Goal: Task Accomplishment & Management: Use online tool/utility

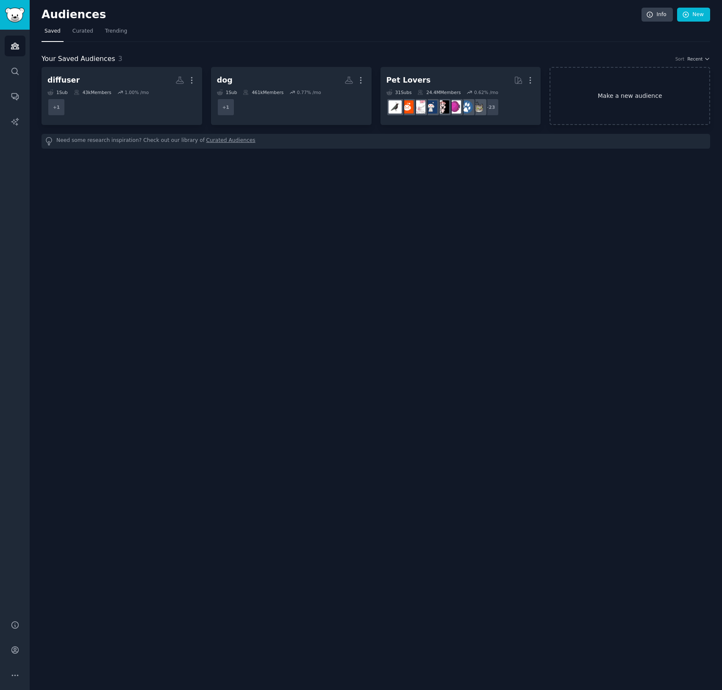
click at [601, 103] on link "Make a new audience" at bounding box center [629, 96] width 161 height 58
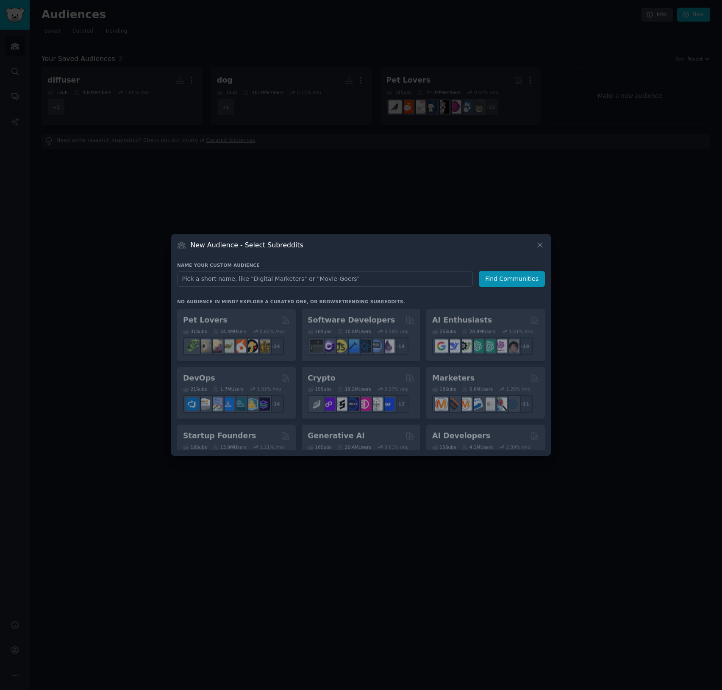
click at [308, 278] on input "text" at bounding box center [325, 279] width 296 height 16
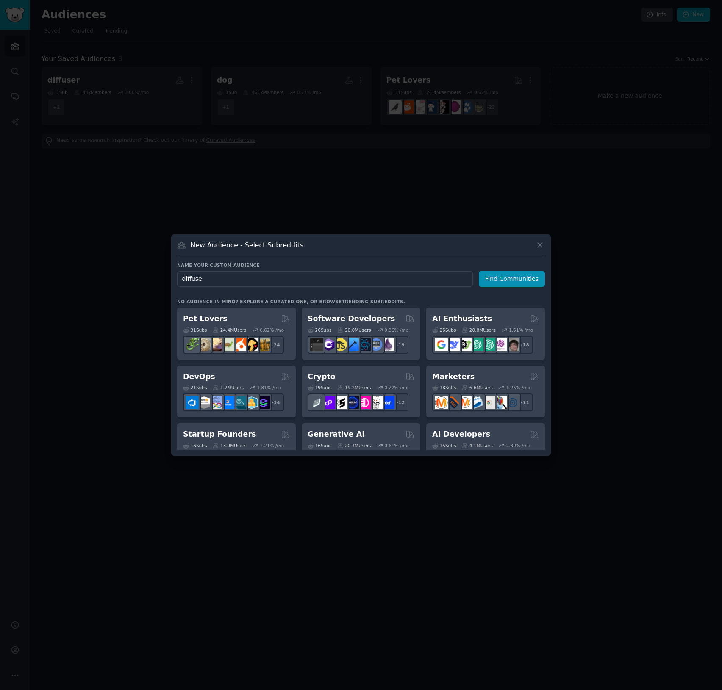
type input "diffuser"
click at [513, 279] on button "Find Communities" at bounding box center [512, 279] width 66 height 16
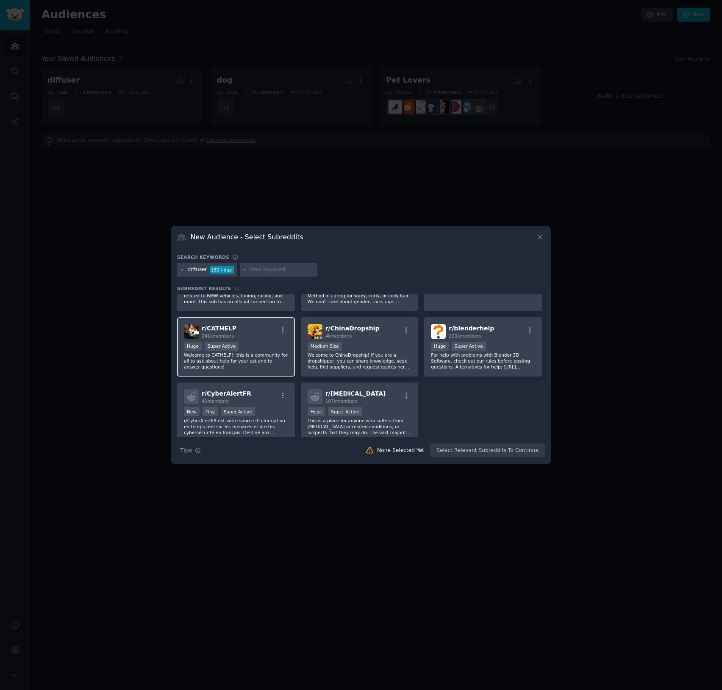
scroll to position [274, 0]
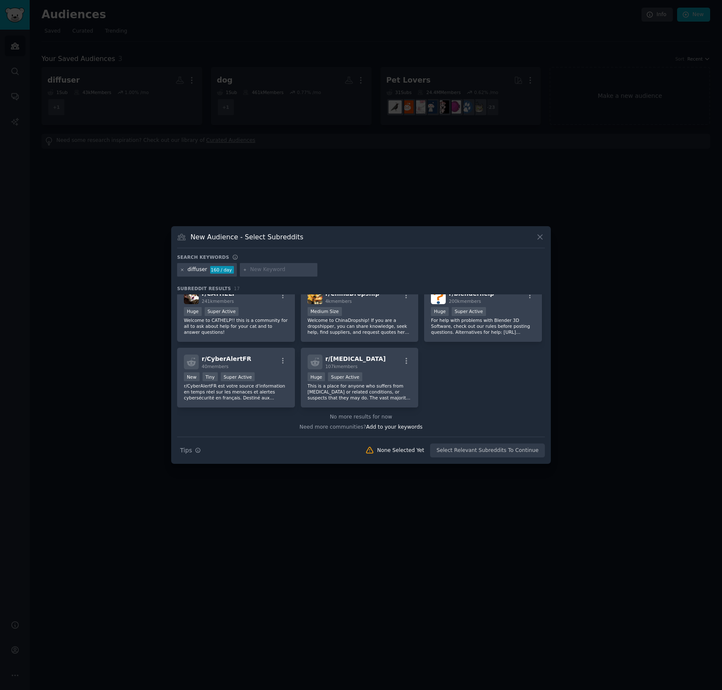
click at [182, 271] on icon at bounding box center [182, 270] width 5 height 5
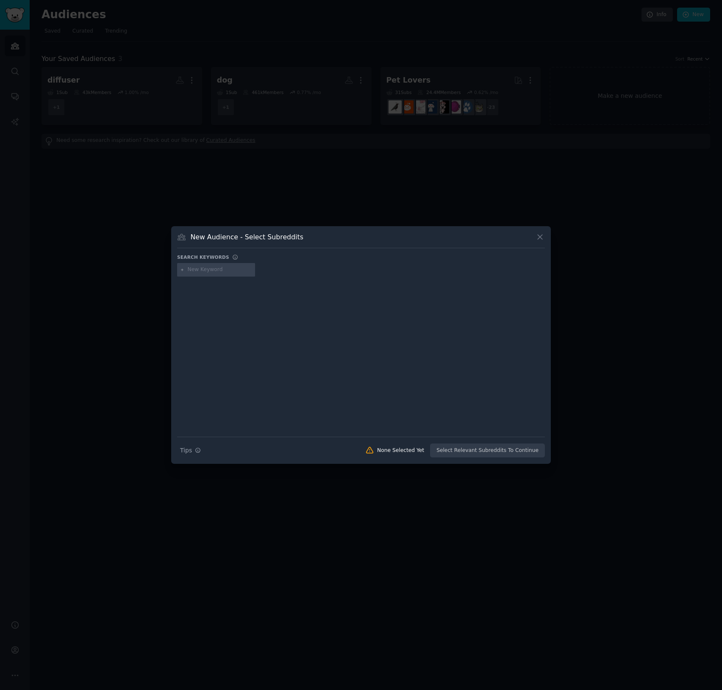
click at [192, 269] on input "text" at bounding box center [220, 270] width 64 height 8
type input "aroma"
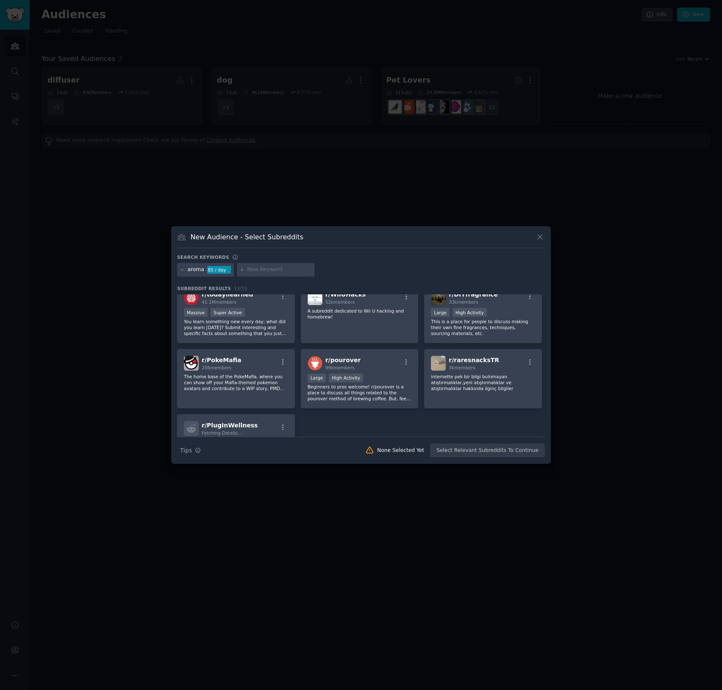
scroll to position [188, 0]
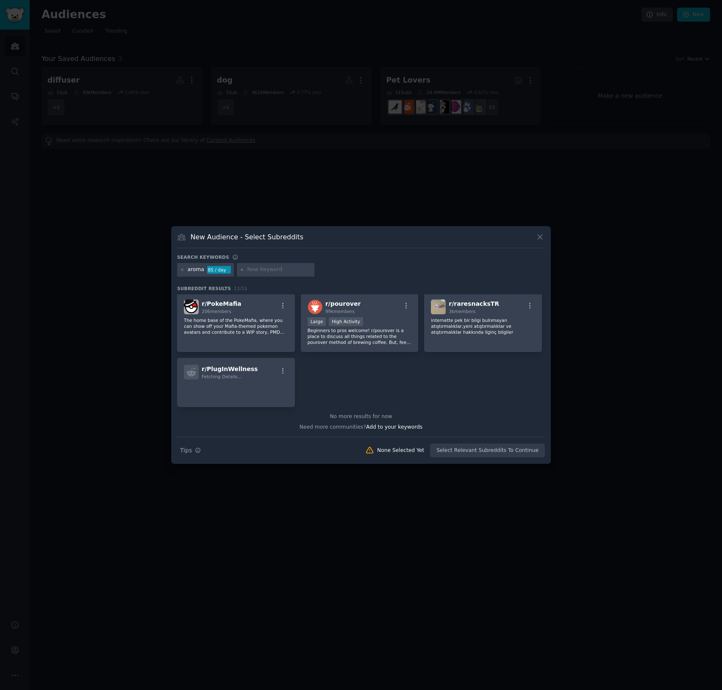
drag, startPoint x: 539, startPoint y: 239, endPoint x: 280, endPoint y: 264, distance: 260.5
click at [297, 264] on div "New Audience - Select Subreddits Search keywords aroma 85 / day Subreddit Resul…" at bounding box center [361, 345] width 380 height 238
click at [182, 269] on icon at bounding box center [182, 270] width 2 height 2
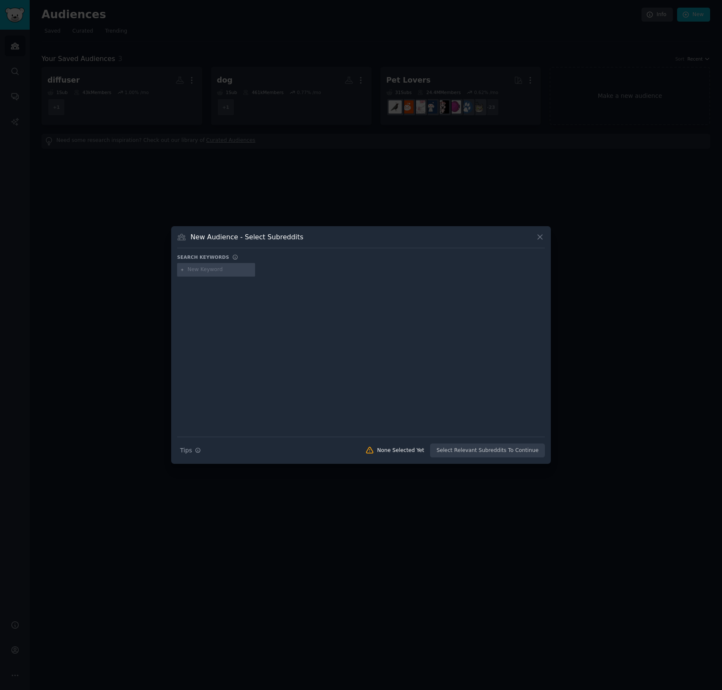
click at [194, 271] on input "text" at bounding box center [220, 270] width 64 height 8
type input "fragrance"
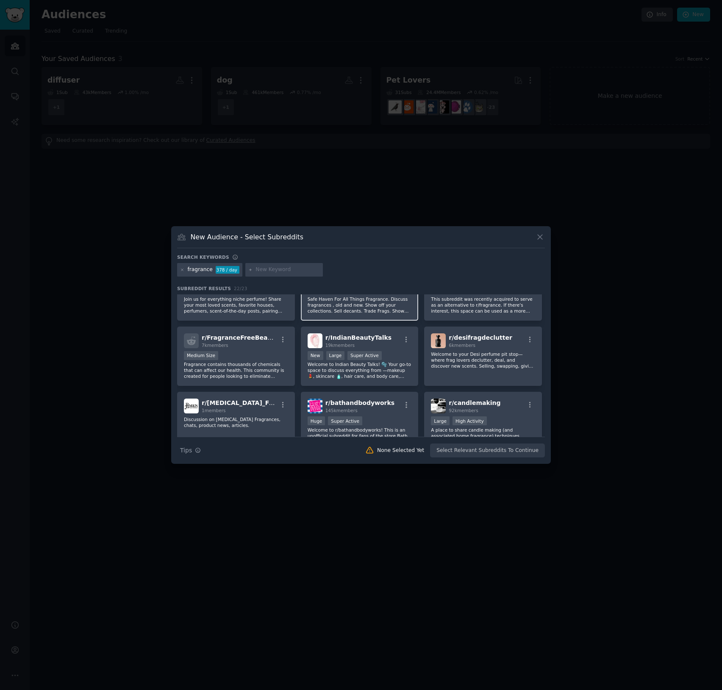
scroll to position [156, 0]
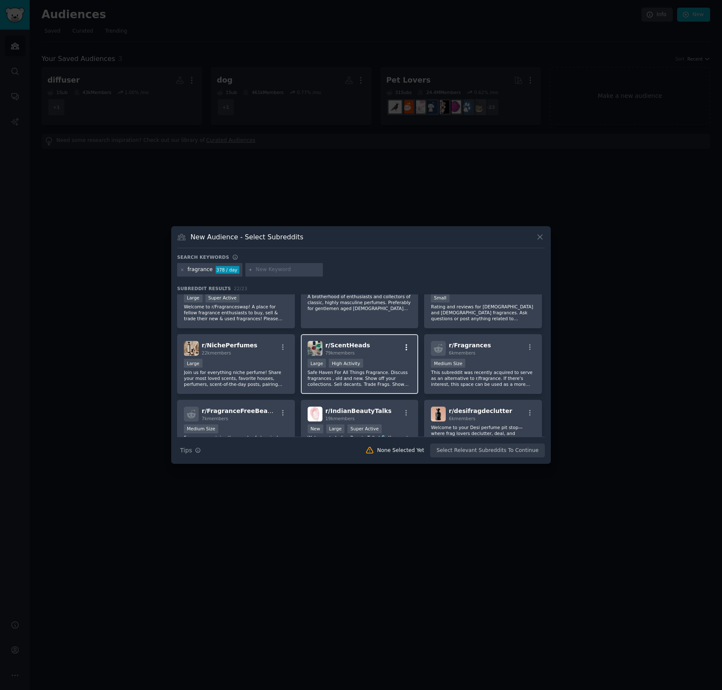
click at [405, 346] on icon "button" at bounding box center [406, 347] width 2 height 6
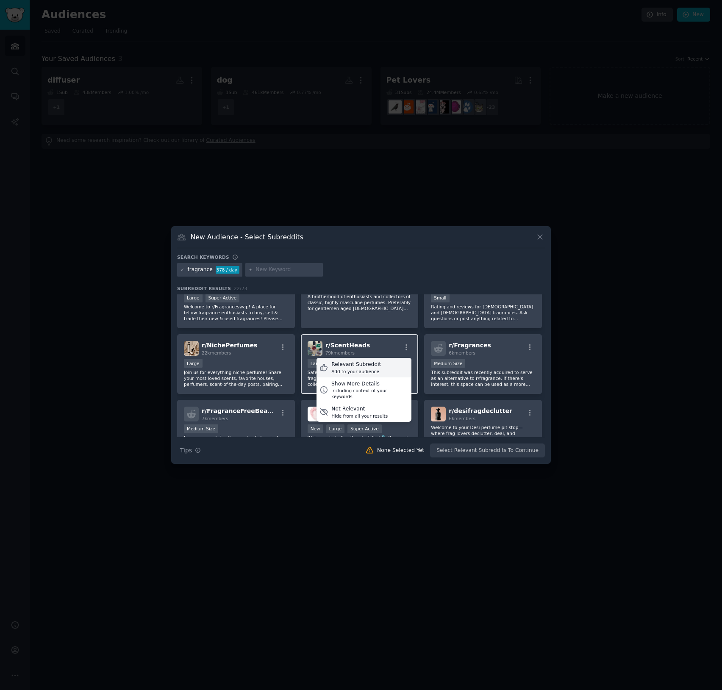
click at [382, 368] on div "Relevant Subreddit Add to your audience" at bounding box center [363, 367] width 95 height 19
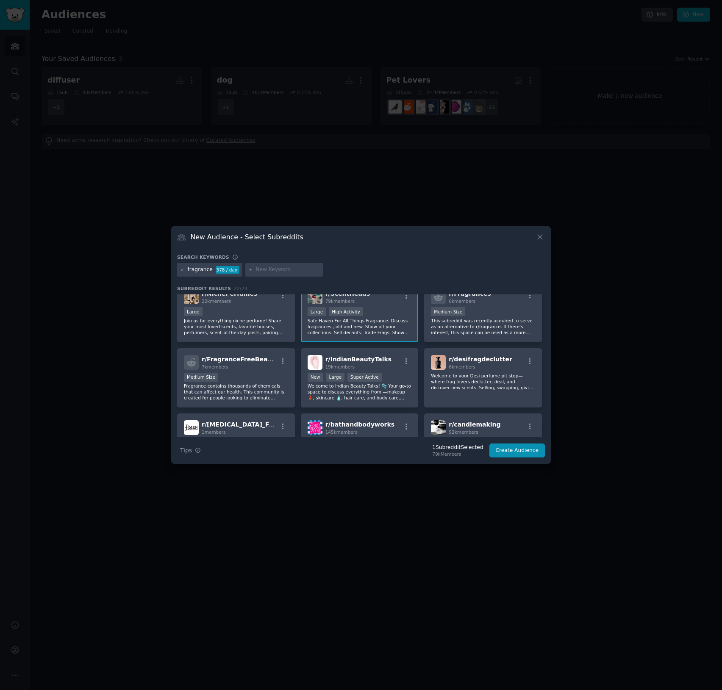
scroll to position [0, 0]
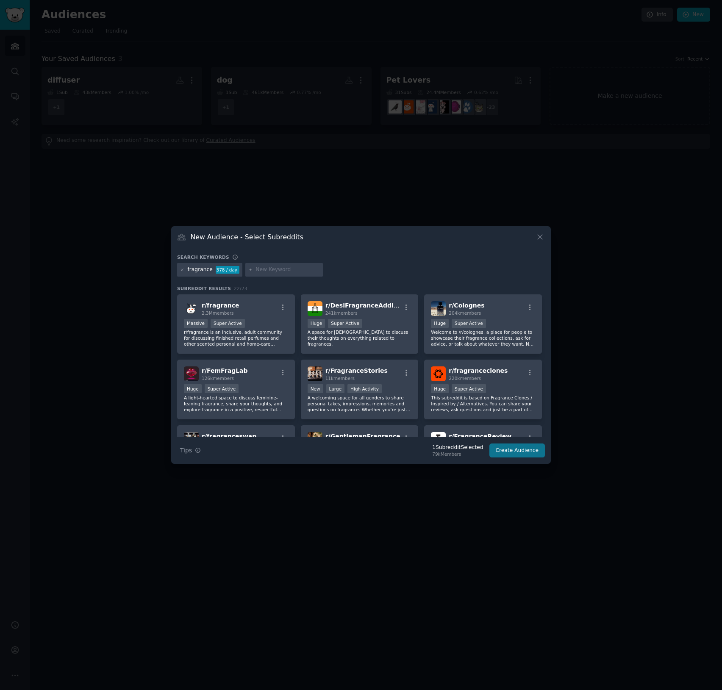
click at [524, 452] on button "Create Audience" at bounding box center [517, 451] width 56 height 14
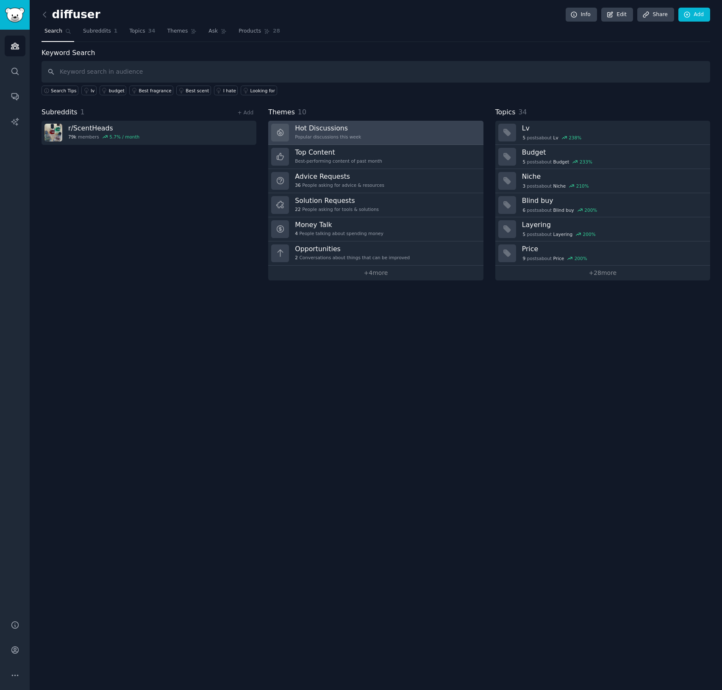
click at [386, 130] on link "Hot Discussions Popular discussions this week" at bounding box center [375, 133] width 215 height 24
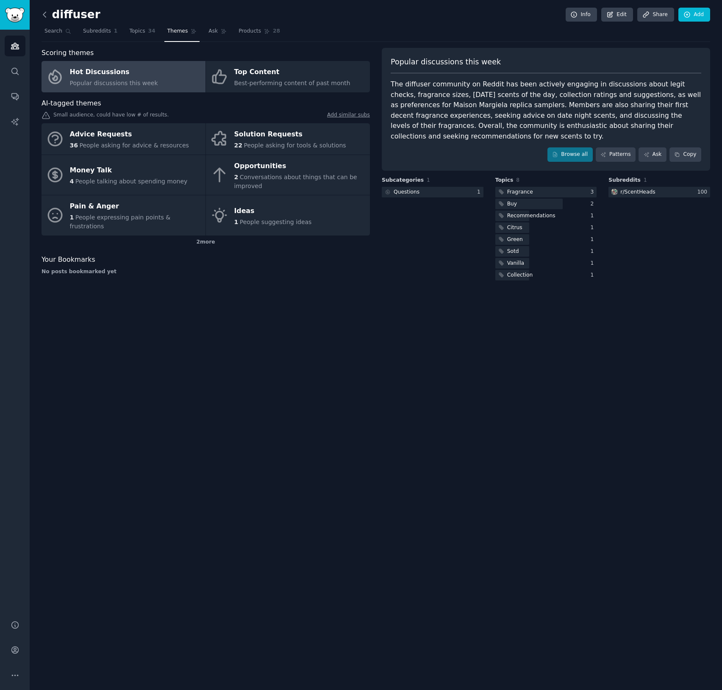
click at [42, 16] on icon at bounding box center [44, 14] width 9 height 9
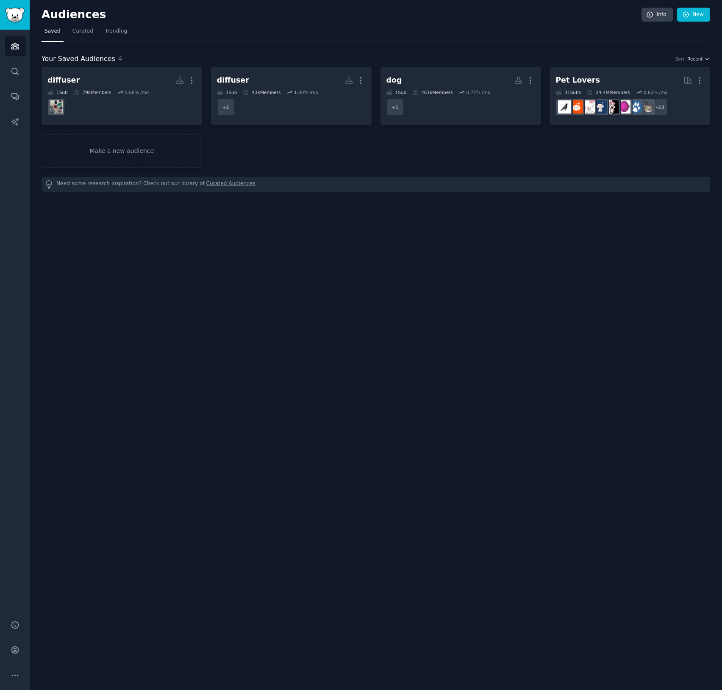
click at [47, 18] on h2 "Audiences" at bounding box center [342, 15] width 600 height 14
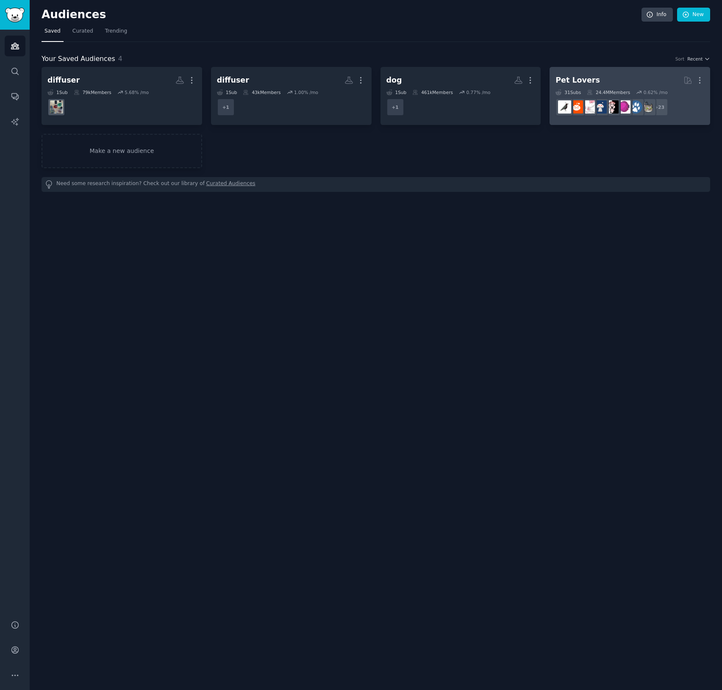
click at [618, 81] on h2 "Pet Lovers More" at bounding box center [629, 80] width 149 height 15
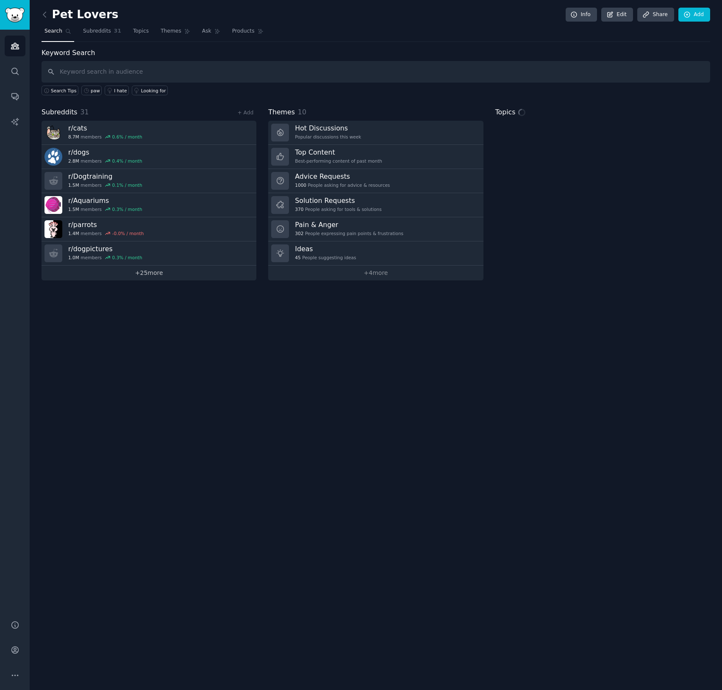
click at [138, 273] on link "+ 25 more" at bounding box center [149, 273] width 215 height 15
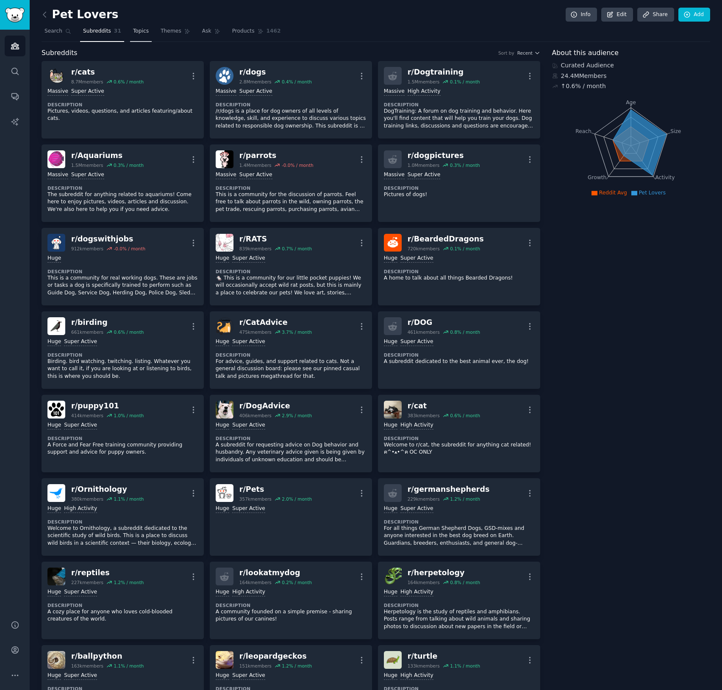
click at [132, 35] on link "Topics" at bounding box center [141, 33] width 22 height 17
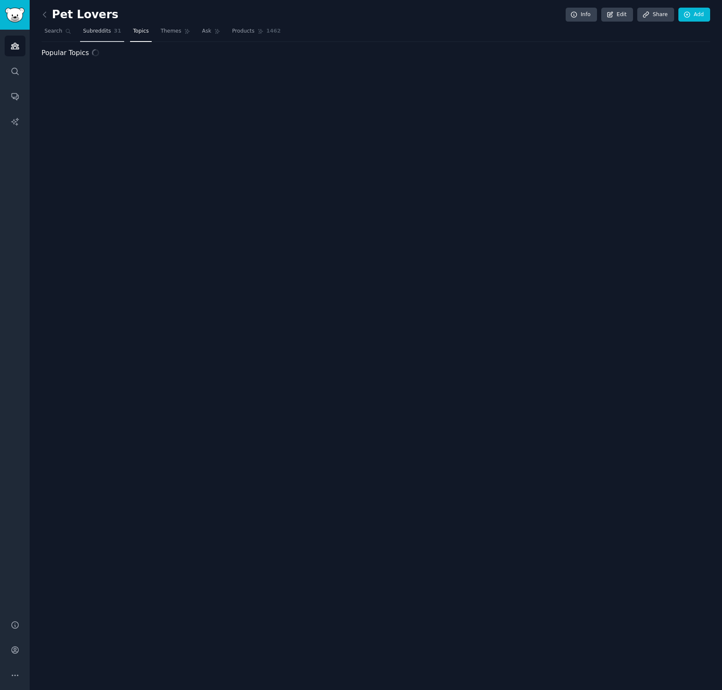
click at [88, 34] on span "Subreddits" at bounding box center [97, 32] width 28 height 8
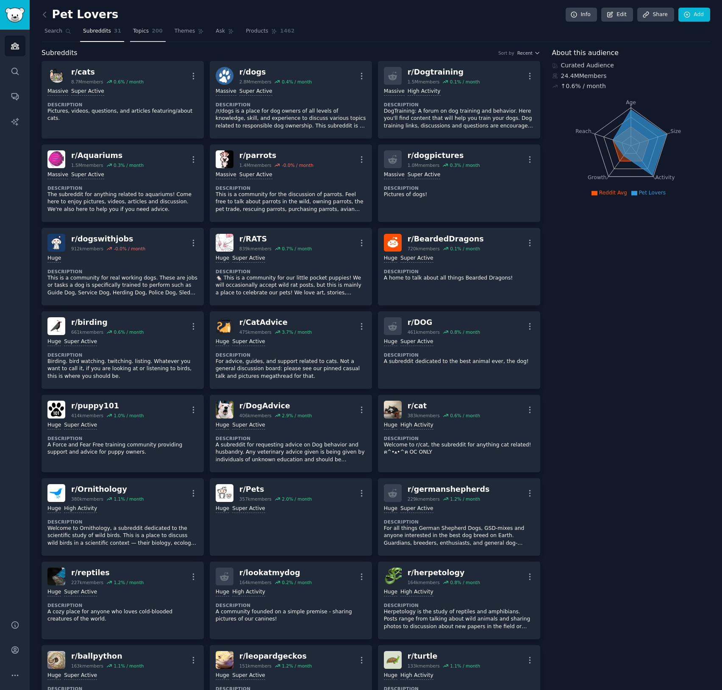
click at [141, 33] on span "Topics" at bounding box center [141, 32] width 16 height 8
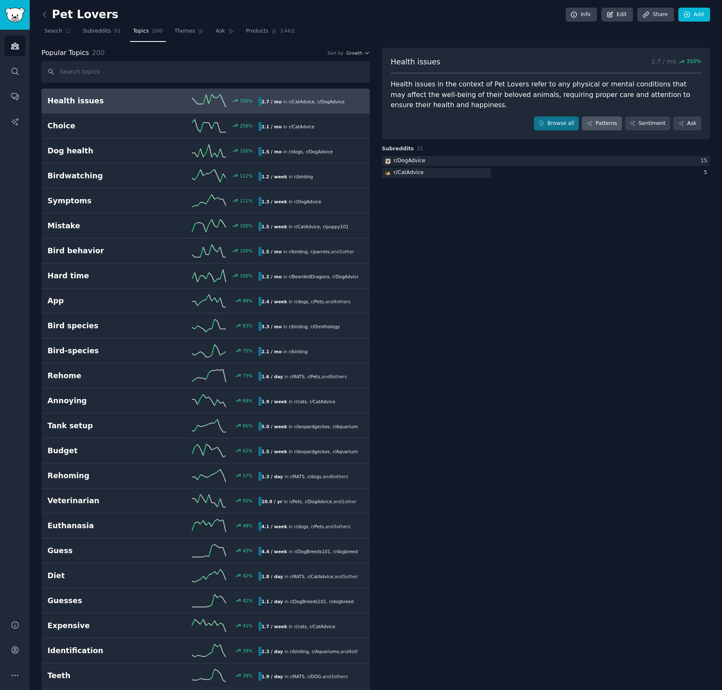
click at [607, 123] on link "Patterns" at bounding box center [602, 124] width 40 height 14
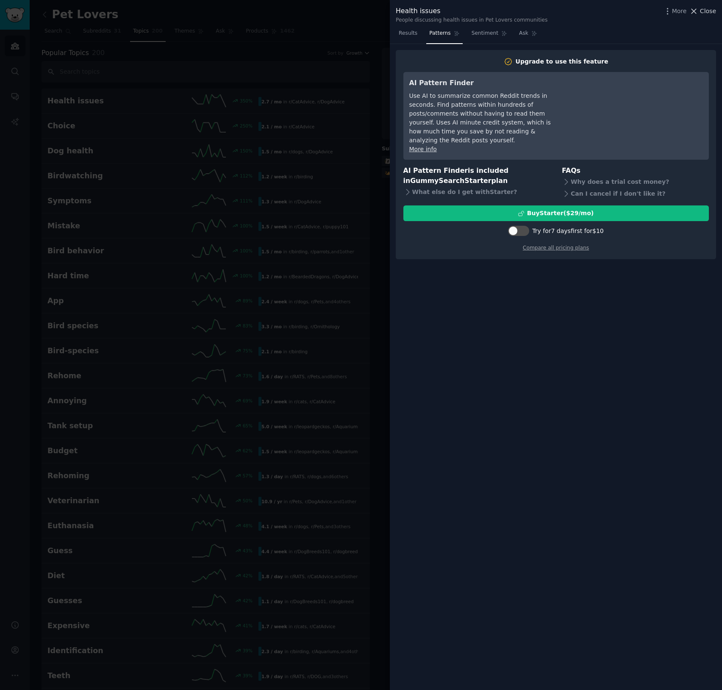
click at [703, 10] on span "Close" at bounding box center [708, 11] width 16 height 9
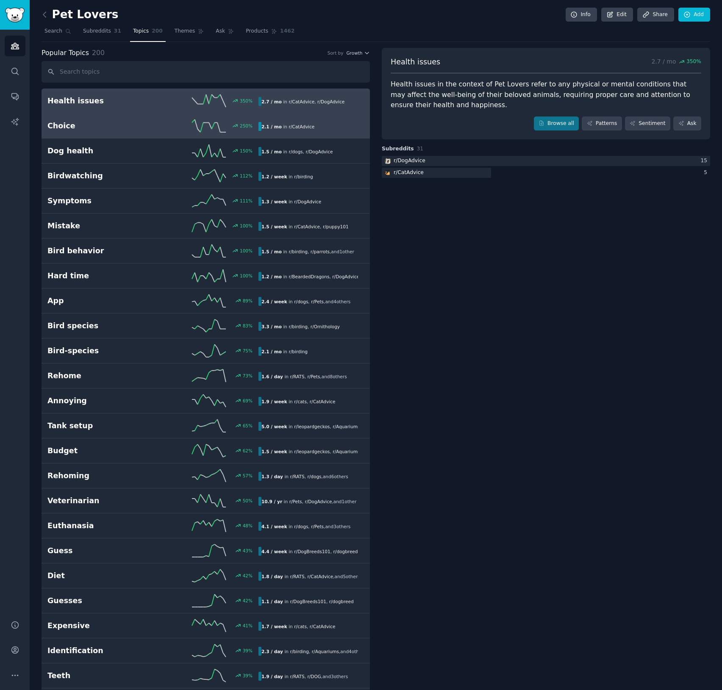
click at [168, 135] on link "Choice 250 % 2.1 / mo in r/ CatAdvice" at bounding box center [206, 126] width 328 height 25
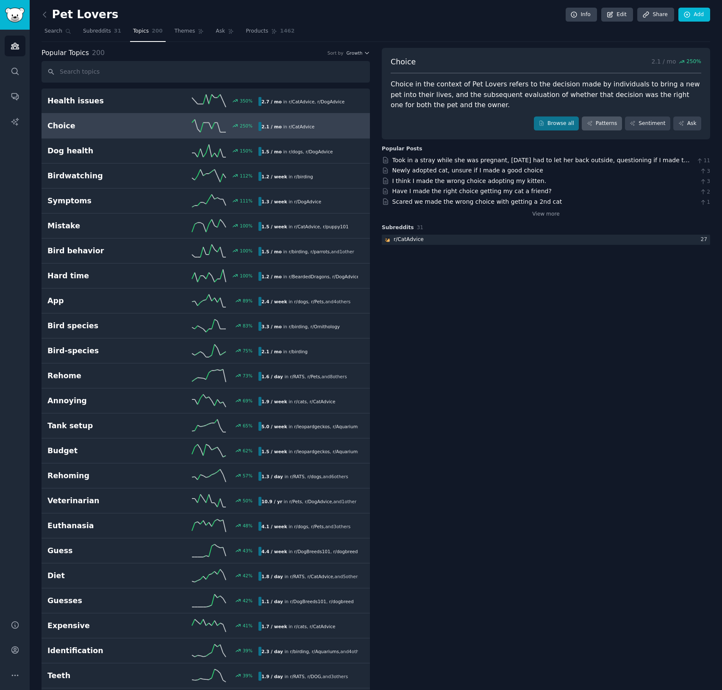
click at [599, 123] on link "Patterns" at bounding box center [602, 124] width 40 height 14
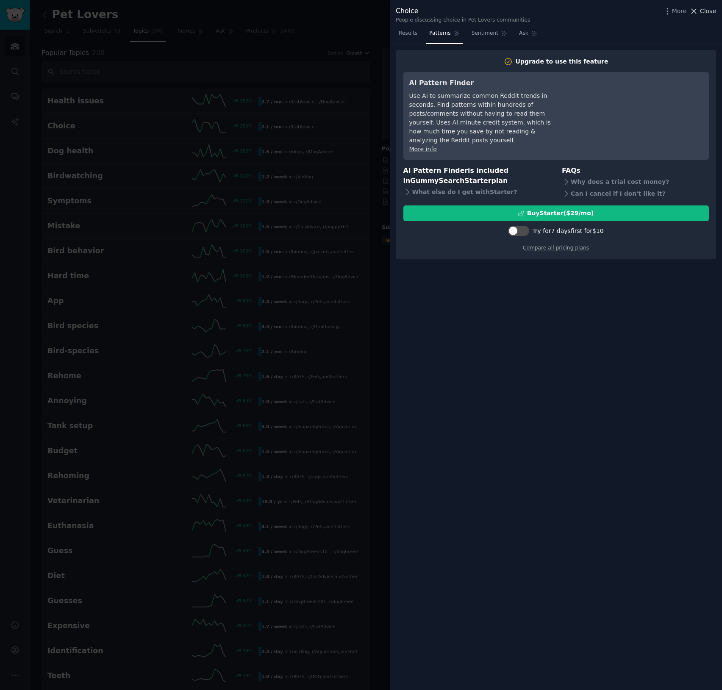
click at [705, 15] on span "Close" at bounding box center [708, 11] width 16 height 9
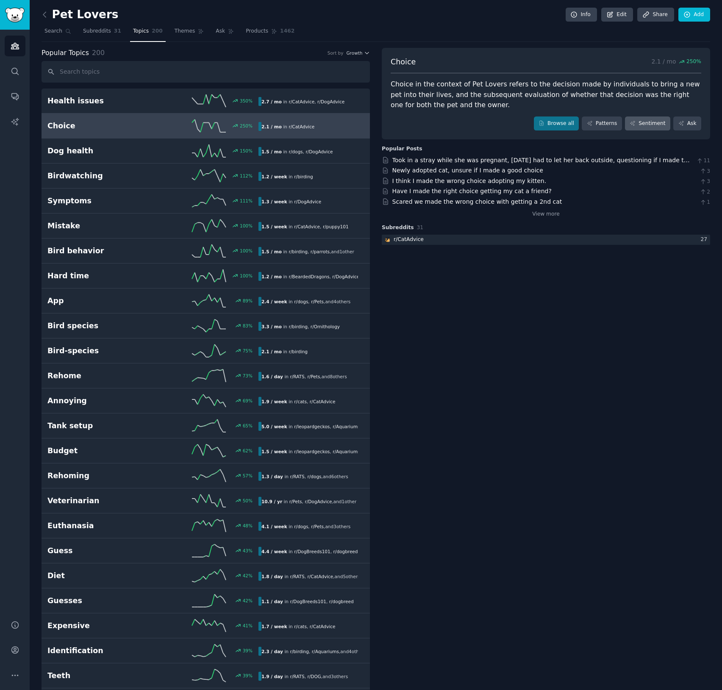
click at [638, 123] on link "Sentiment" at bounding box center [647, 124] width 45 height 14
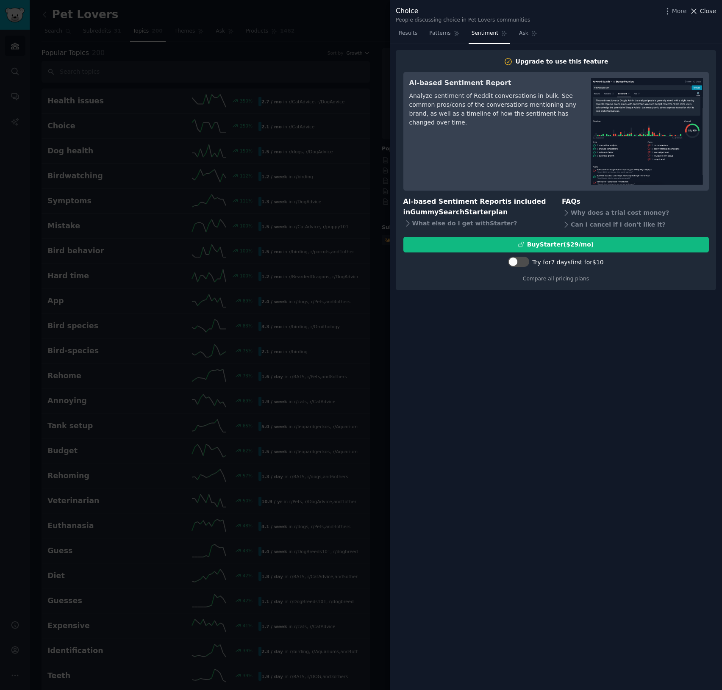
click at [699, 9] on button "Close" at bounding box center [702, 11] width 27 height 9
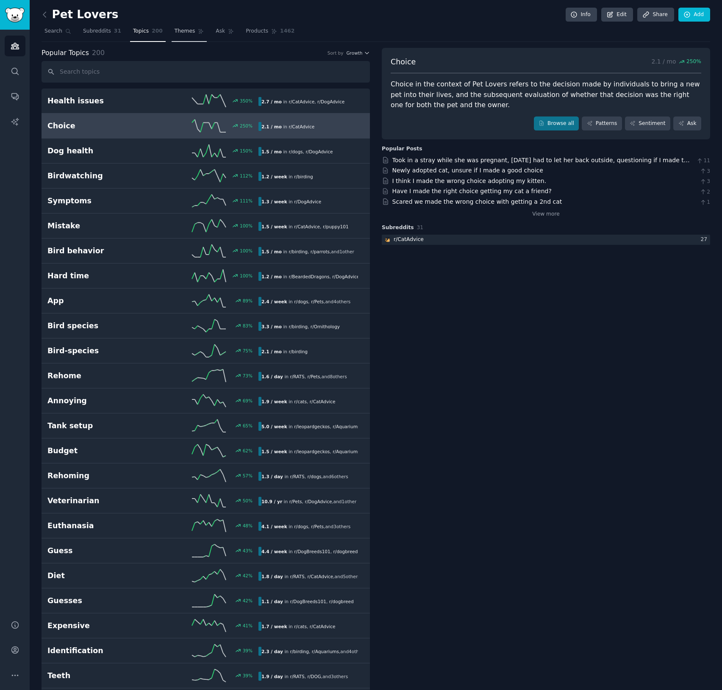
click at [189, 34] on span "Themes" at bounding box center [185, 32] width 21 height 8
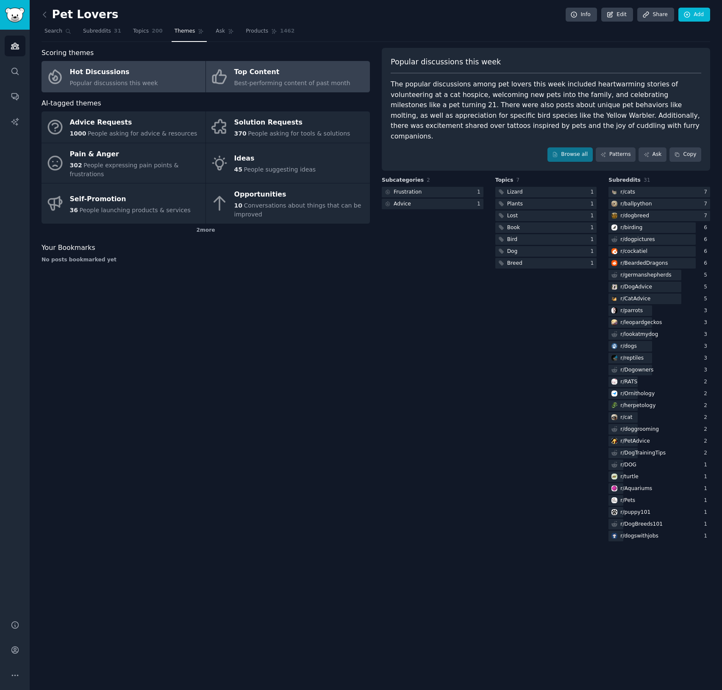
click at [252, 75] on div "Top Content" at bounding box center [292, 73] width 116 height 14
